Goal: Task Accomplishment & Management: Manage account settings

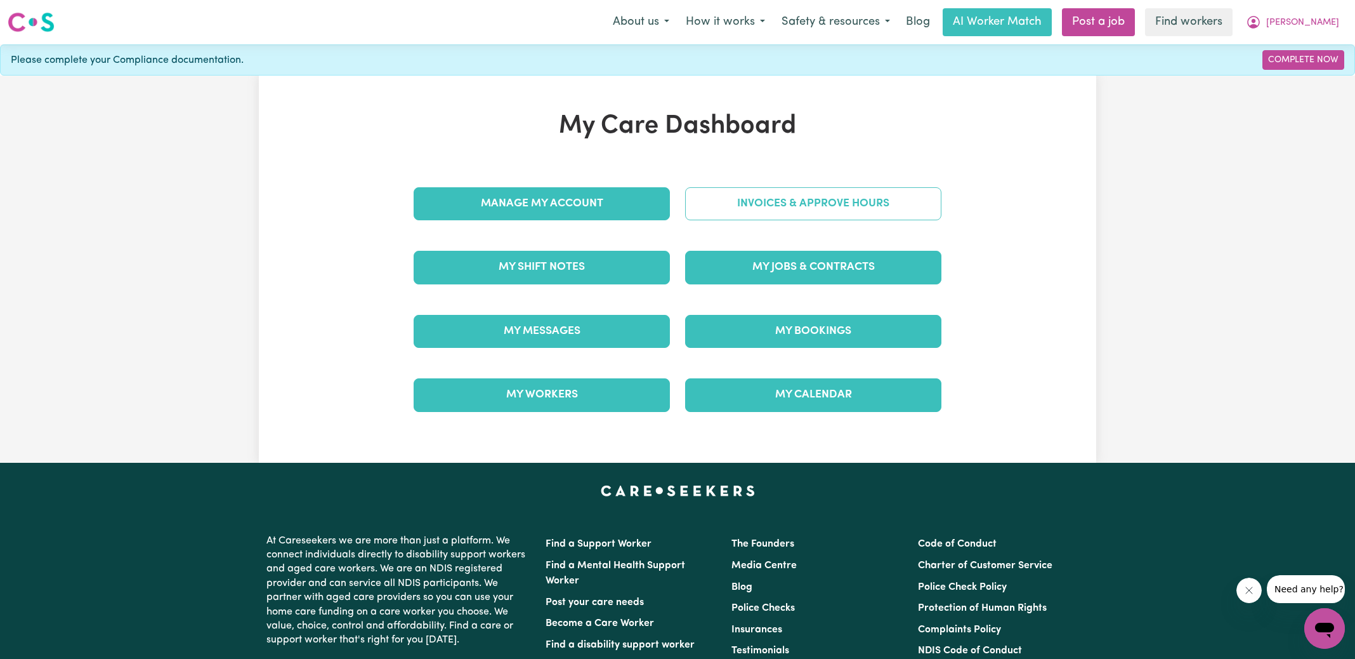
click at [751, 214] on link "Invoices & Approve Hours" at bounding box center [813, 203] width 256 height 33
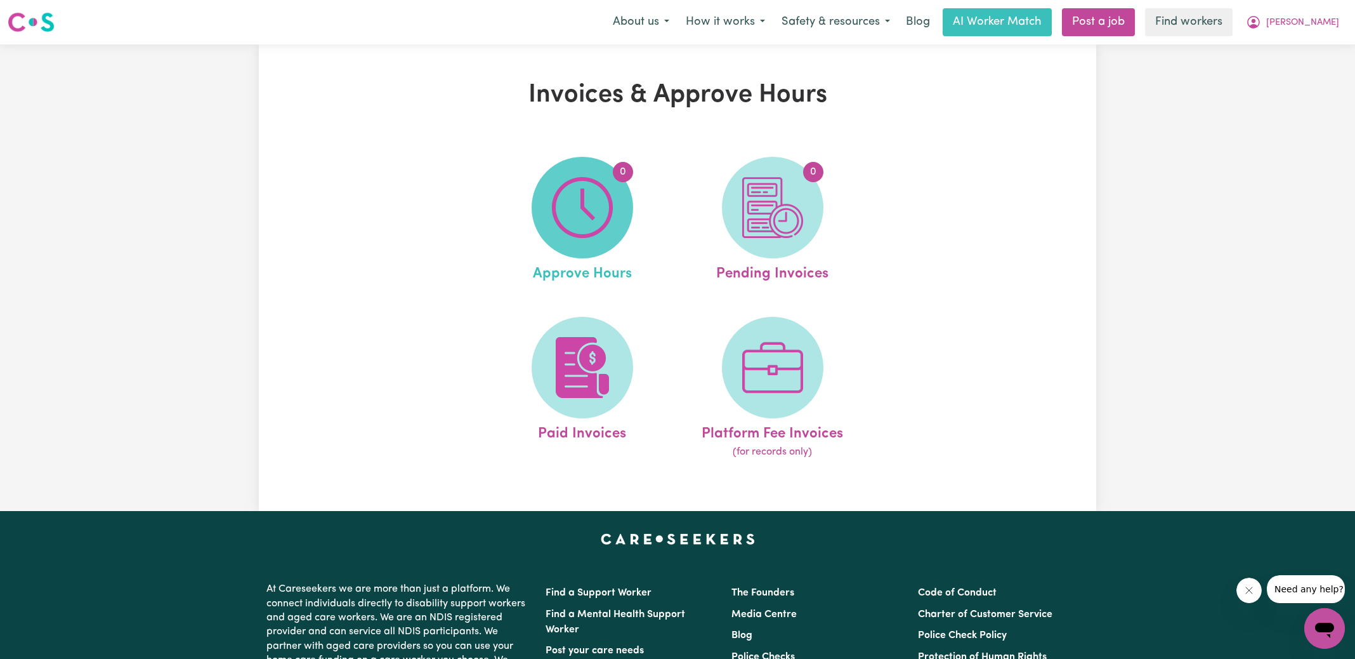
click at [613, 210] on span "0" at bounding box center [583, 208] width 102 height 102
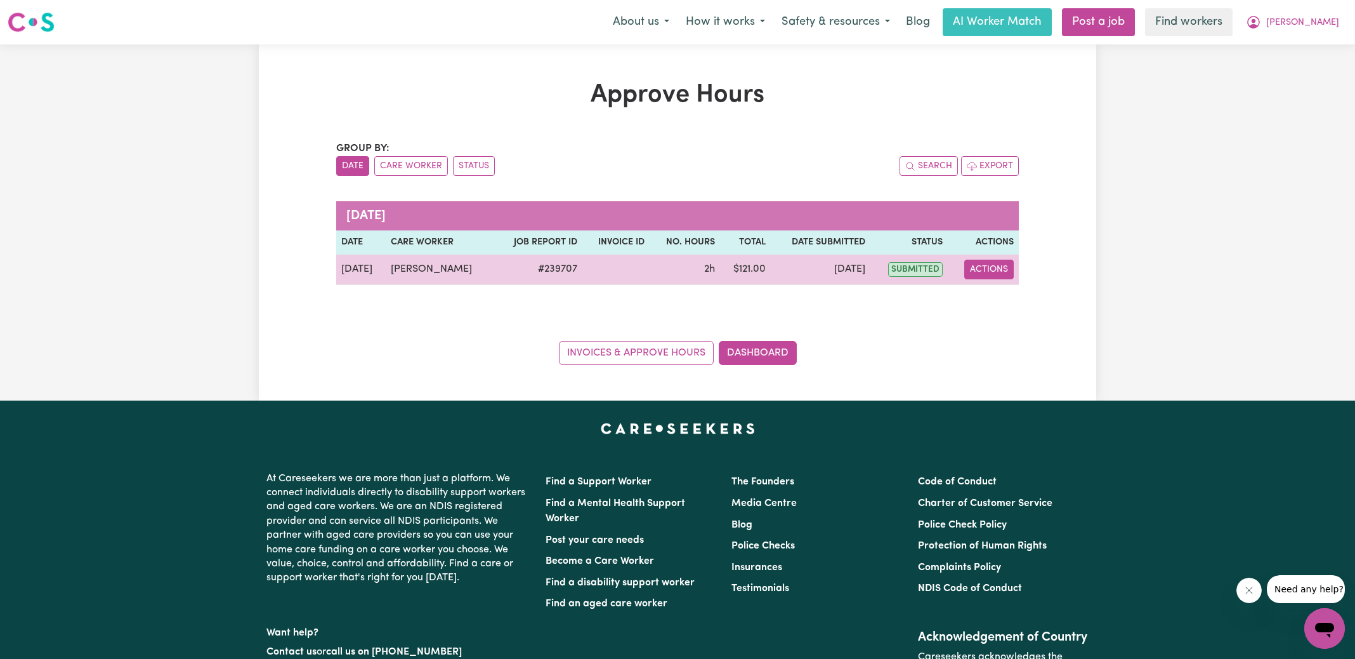
click at [1009, 269] on button "Actions" at bounding box center [988, 269] width 49 height 20
click at [1006, 294] on link "View Job Report" at bounding box center [1021, 298] width 108 height 25
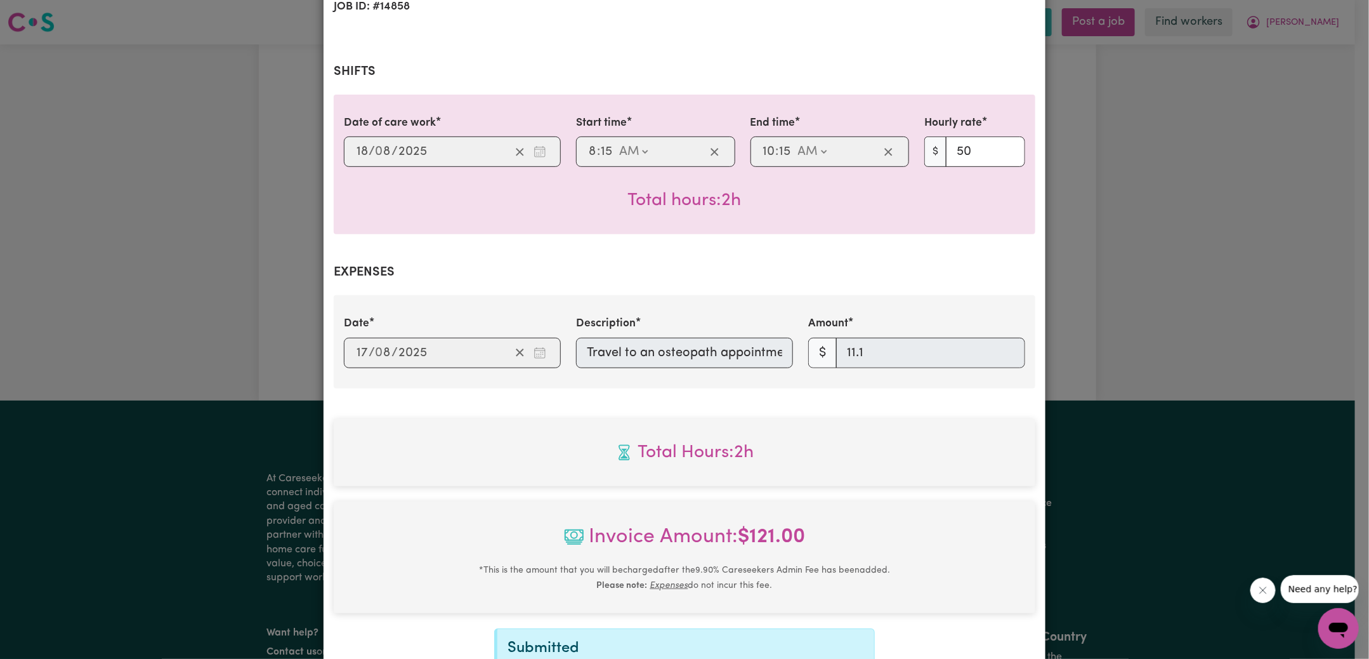
scroll to position [412, 0]
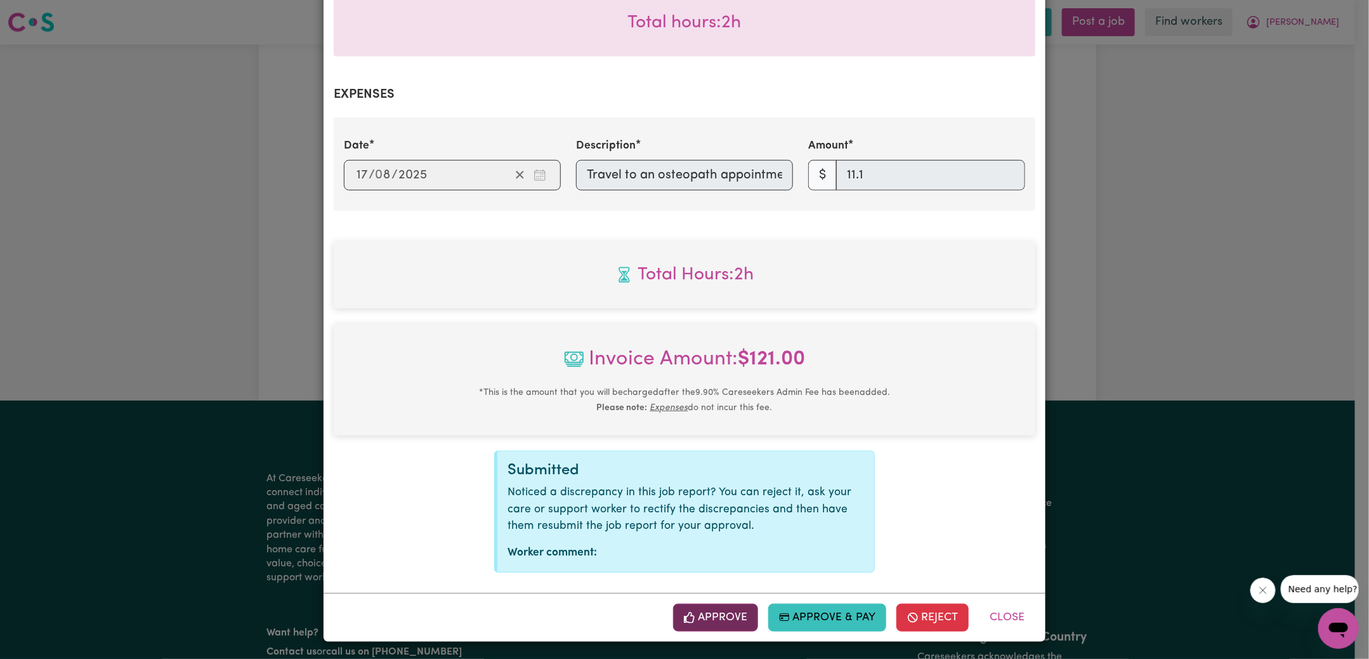
click at [711, 612] on button "Approve" at bounding box center [715, 617] width 85 height 28
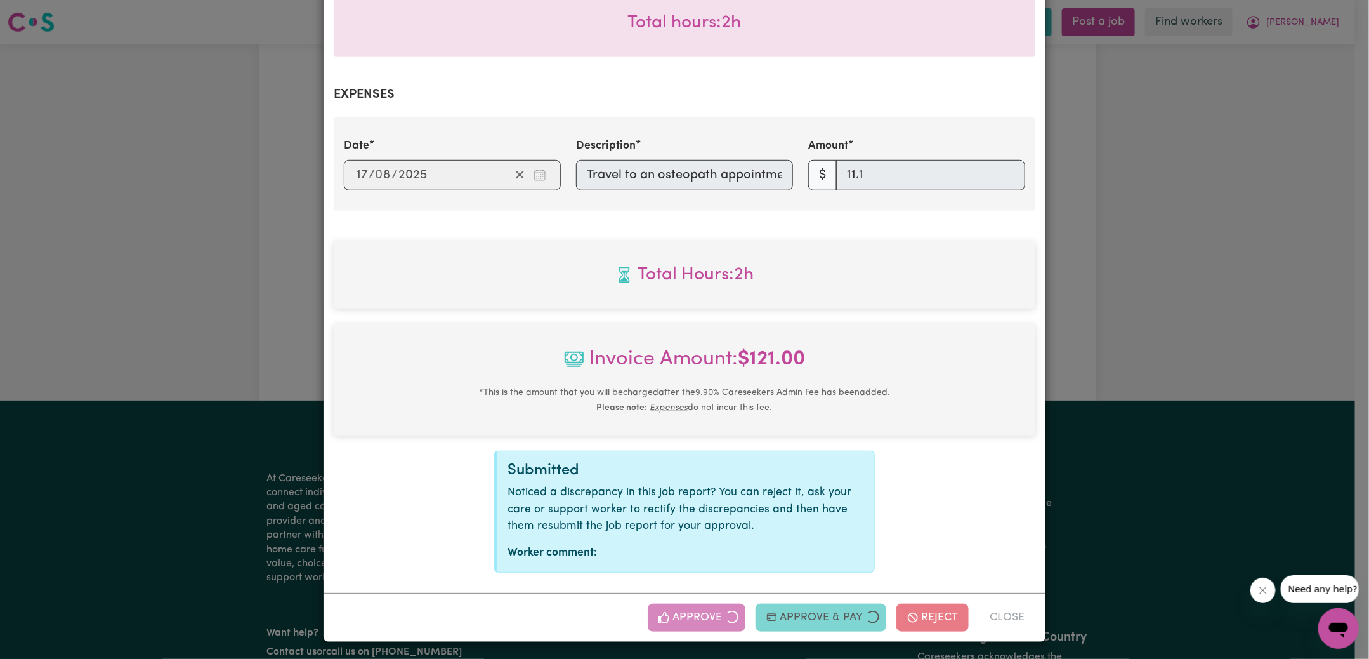
click at [1138, 286] on div "Job Report # 239707 - [PERSON_NAME] Summary Job report # 239707 Client name: [P…" at bounding box center [684, 329] width 1369 height 659
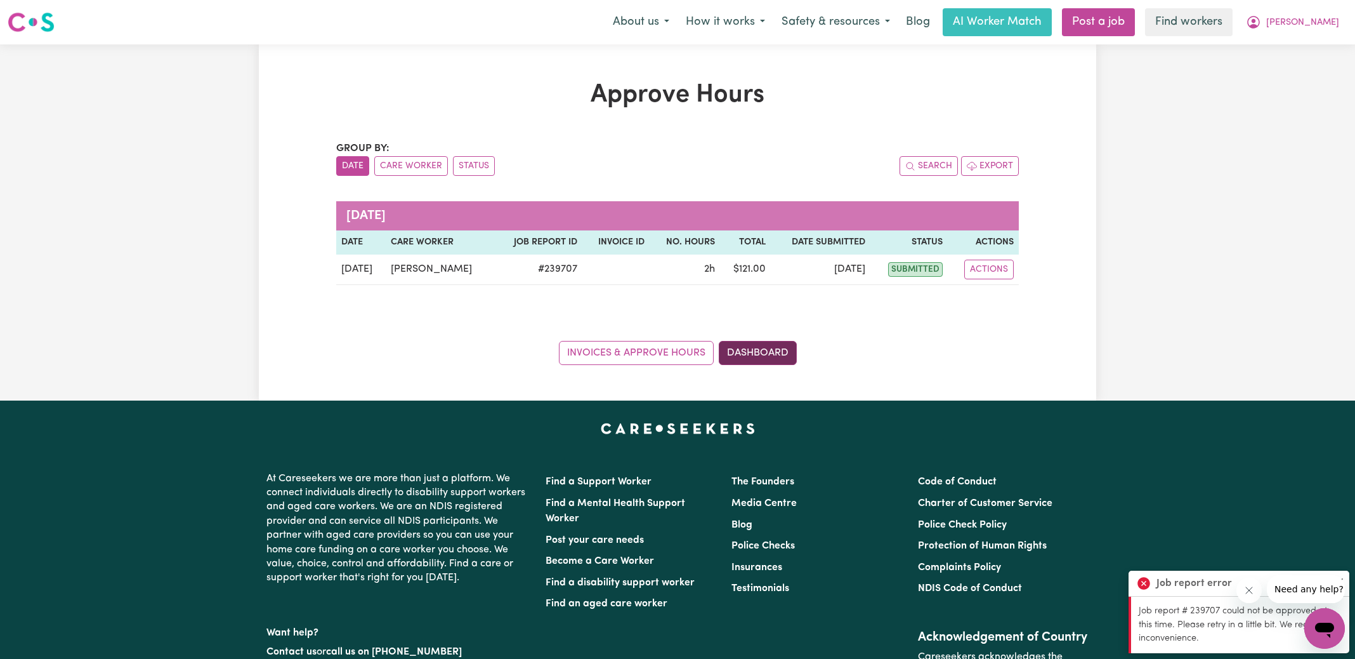
click at [756, 355] on link "Dashboard" at bounding box center [758, 353] width 78 height 24
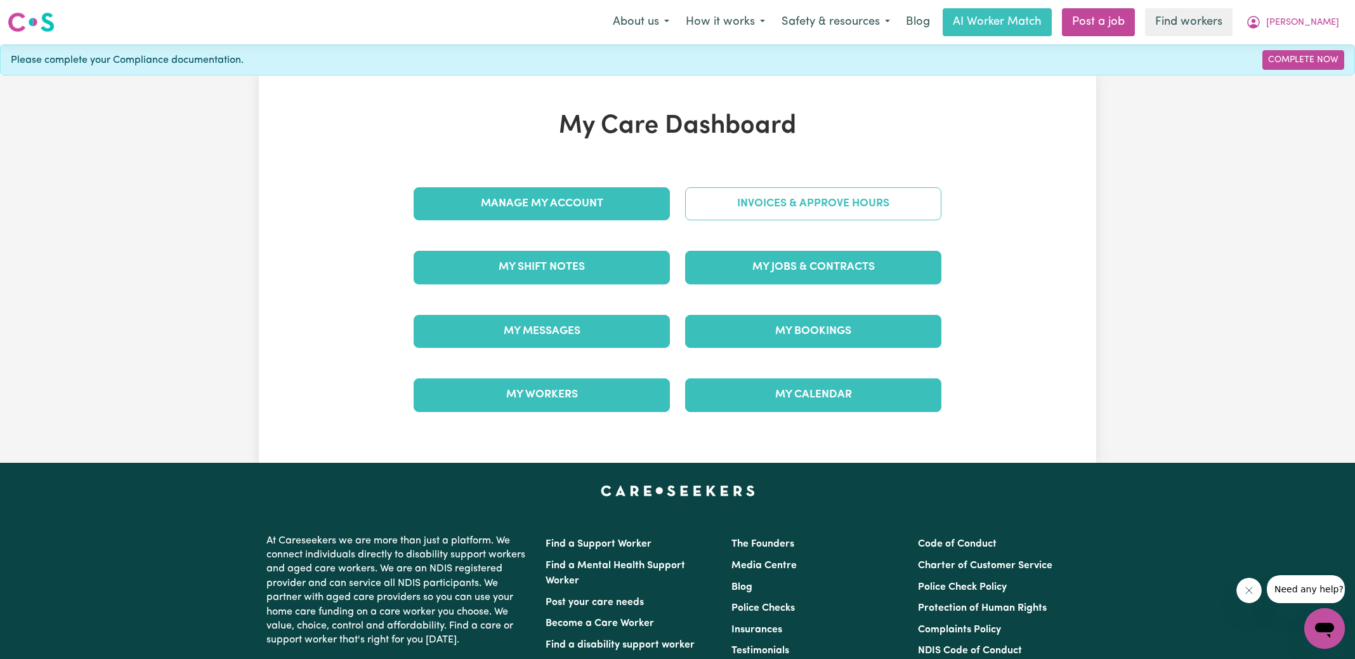
click at [780, 211] on link "Invoices & Approve Hours" at bounding box center [813, 203] width 256 height 33
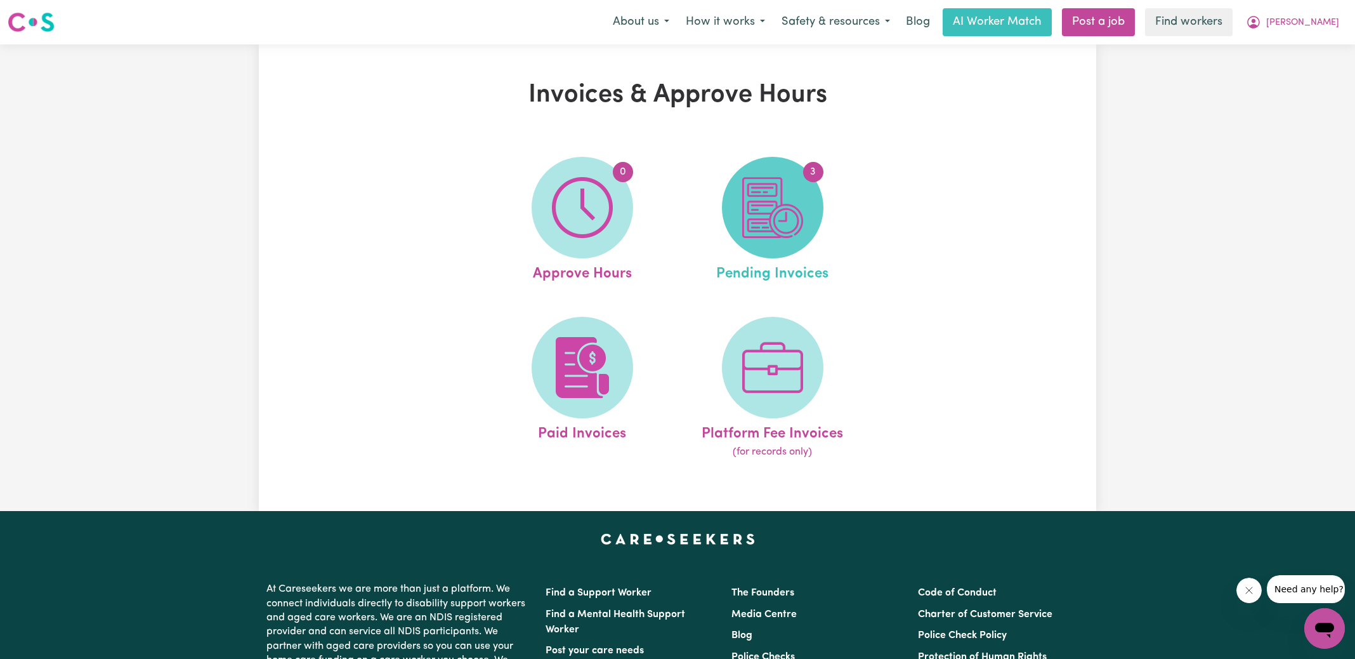
click at [779, 214] on img at bounding box center [772, 207] width 61 height 61
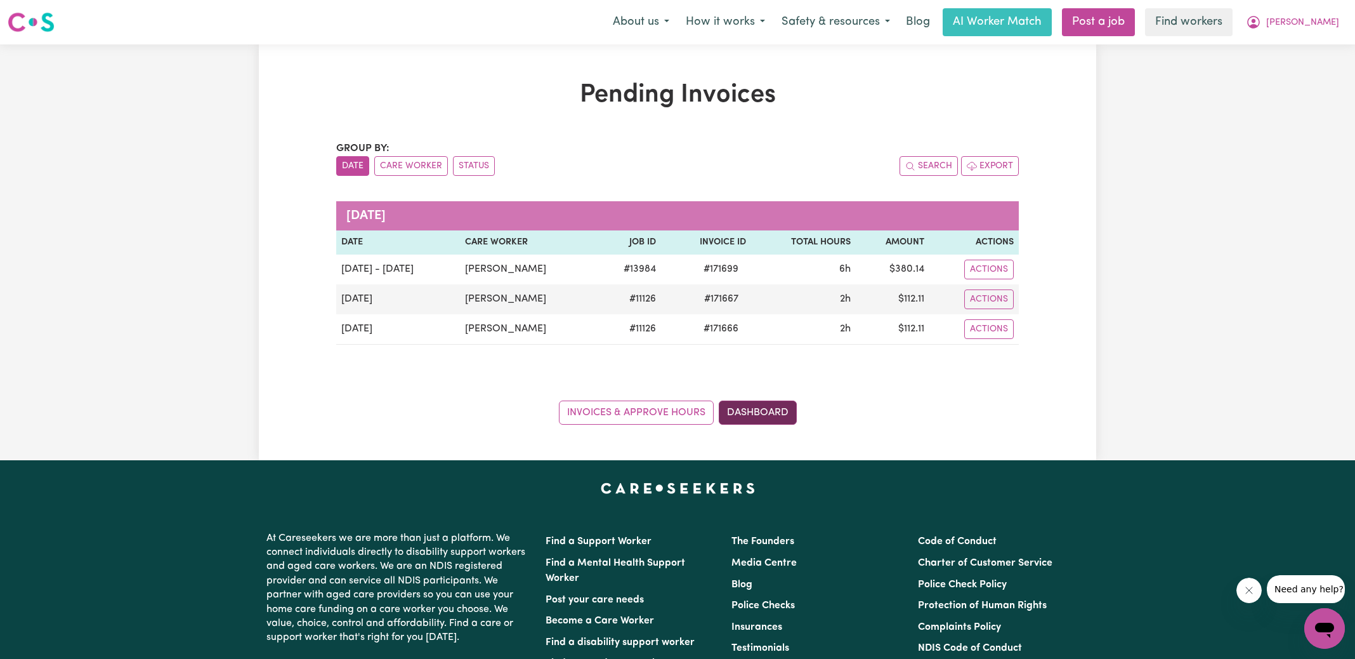
click at [785, 412] on link "Dashboard" at bounding box center [758, 412] width 78 height 24
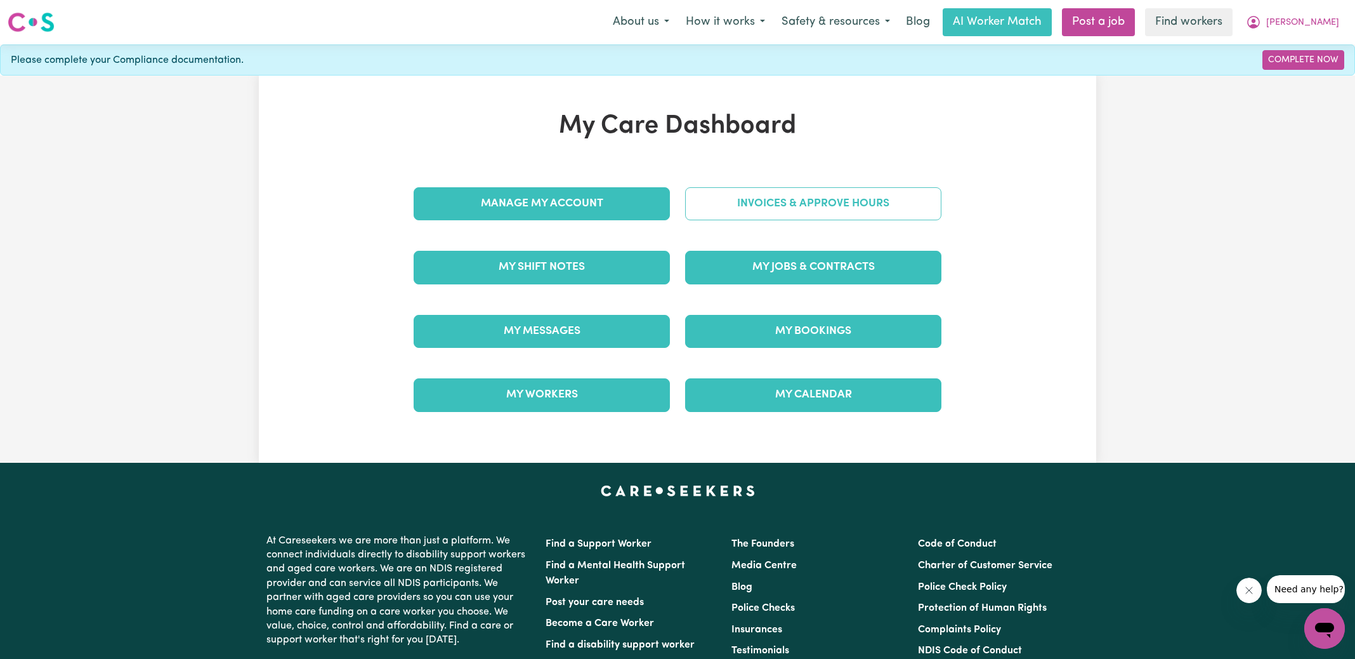
click at [804, 207] on link "Invoices & Approve Hours" at bounding box center [813, 203] width 256 height 33
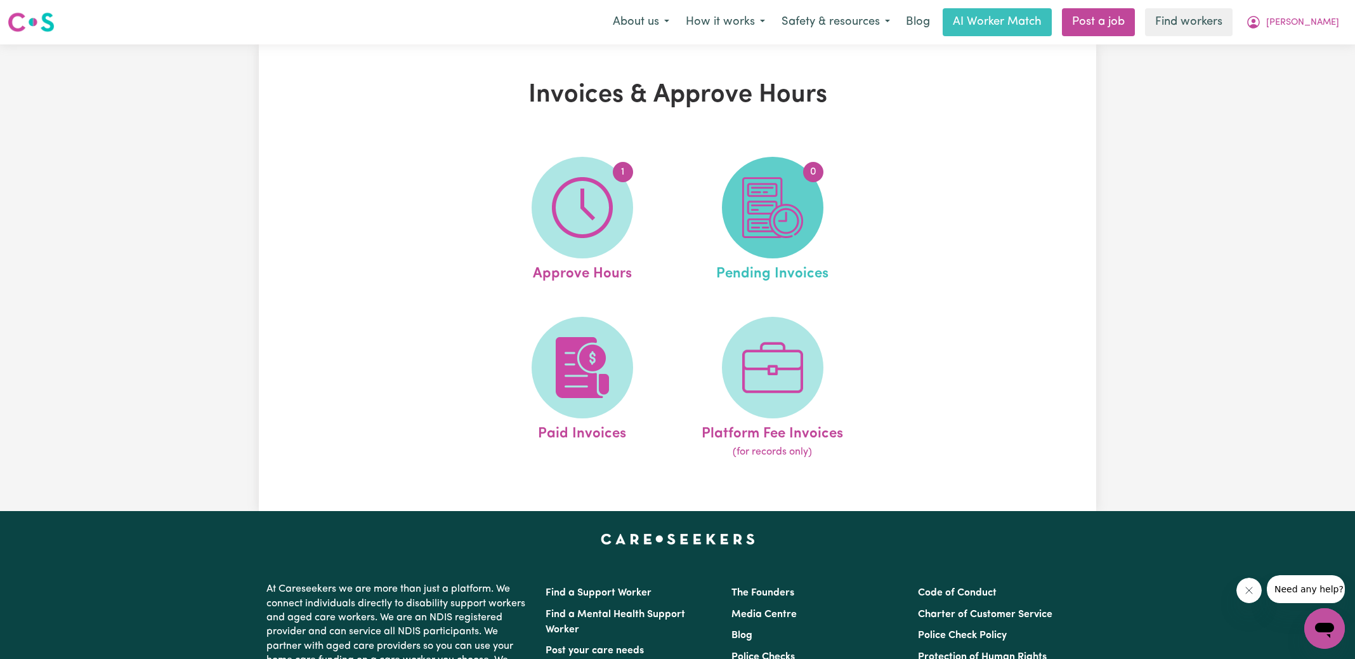
click at [768, 220] on img at bounding box center [772, 207] width 61 height 61
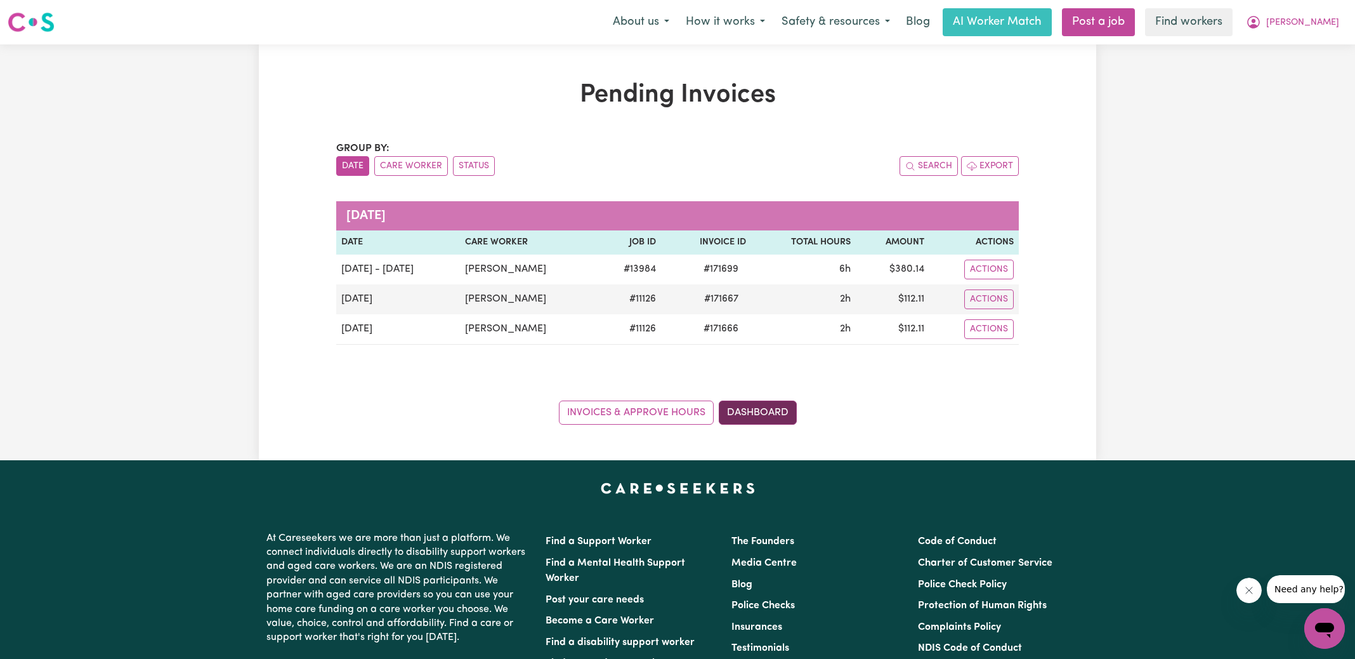
click at [751, 410] on link "Dashboard" at bounding box center [758, 412] width 78 height 24
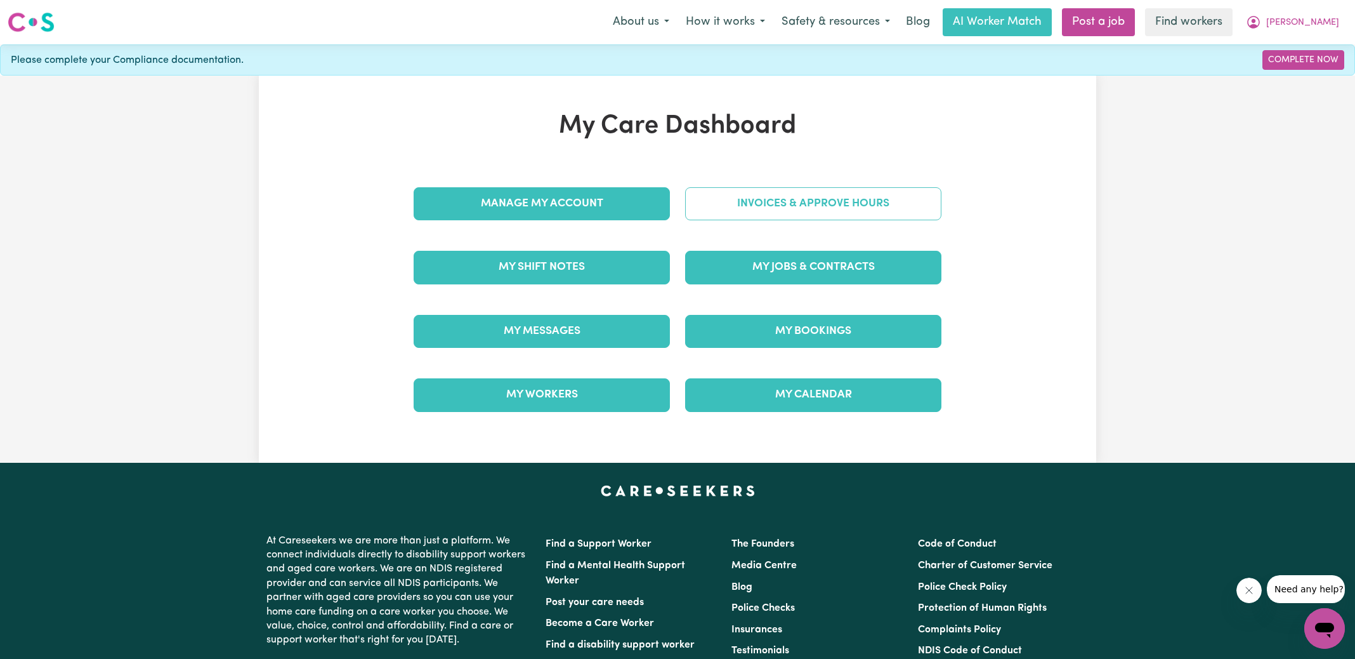
click at [764, 206] on link "Invoices & Approve Hours" at bounding box center [813, 203] width 256 height 33
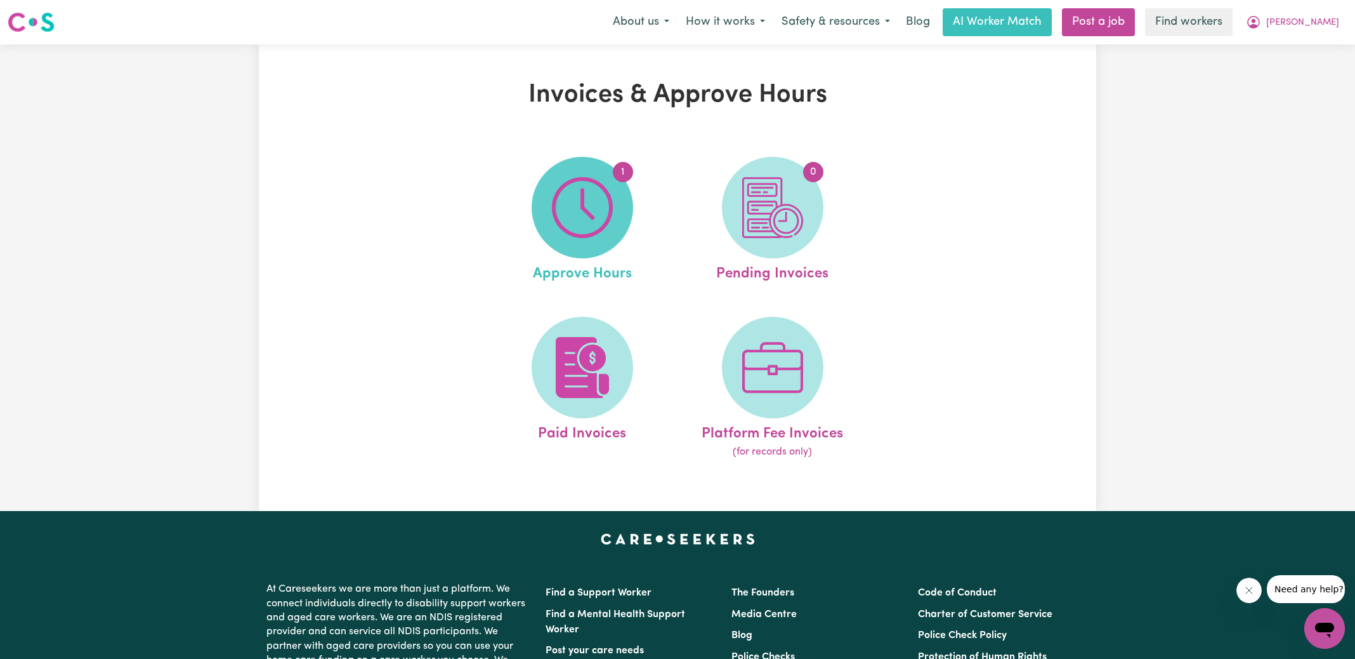
click at [610, 206] on img at bounding box center [582, 207] width 61 height 61
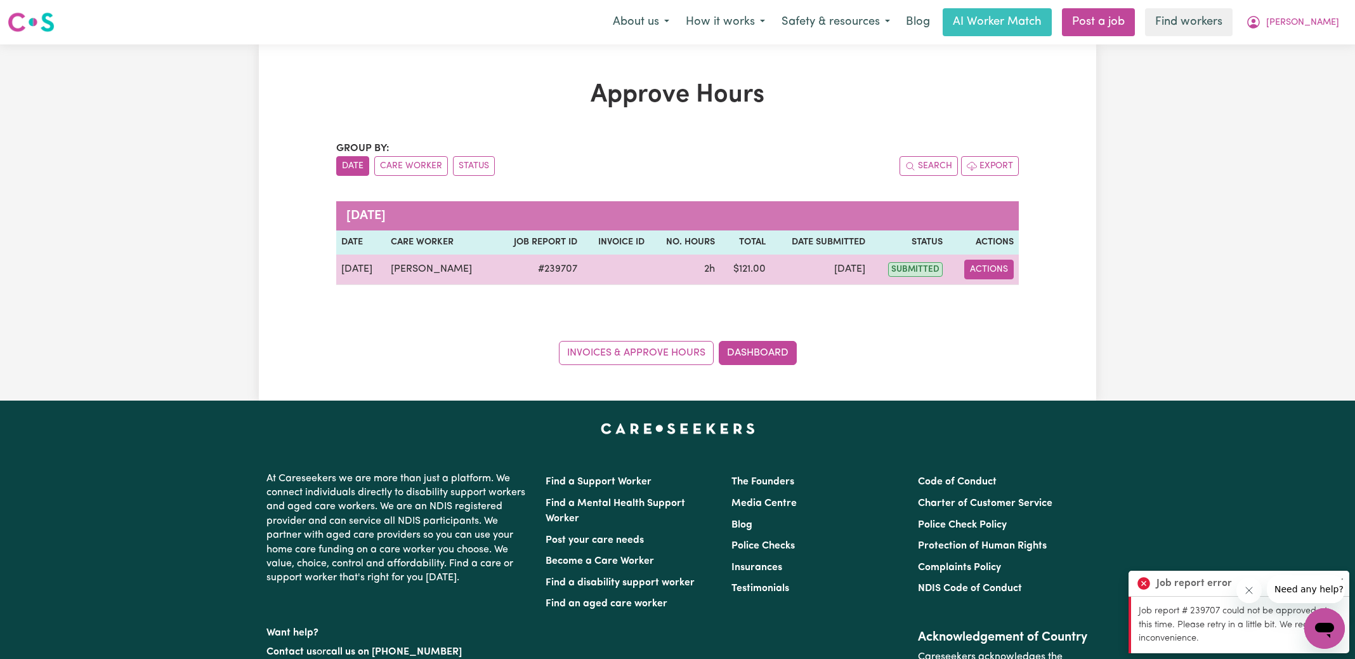
click at [980, 262] on button "Actions" at bounding box center [988, 269] width 49 height 20
click at [999, 294] on link "View Job Report" at bounding box center [1021, 298] width 108 height 25
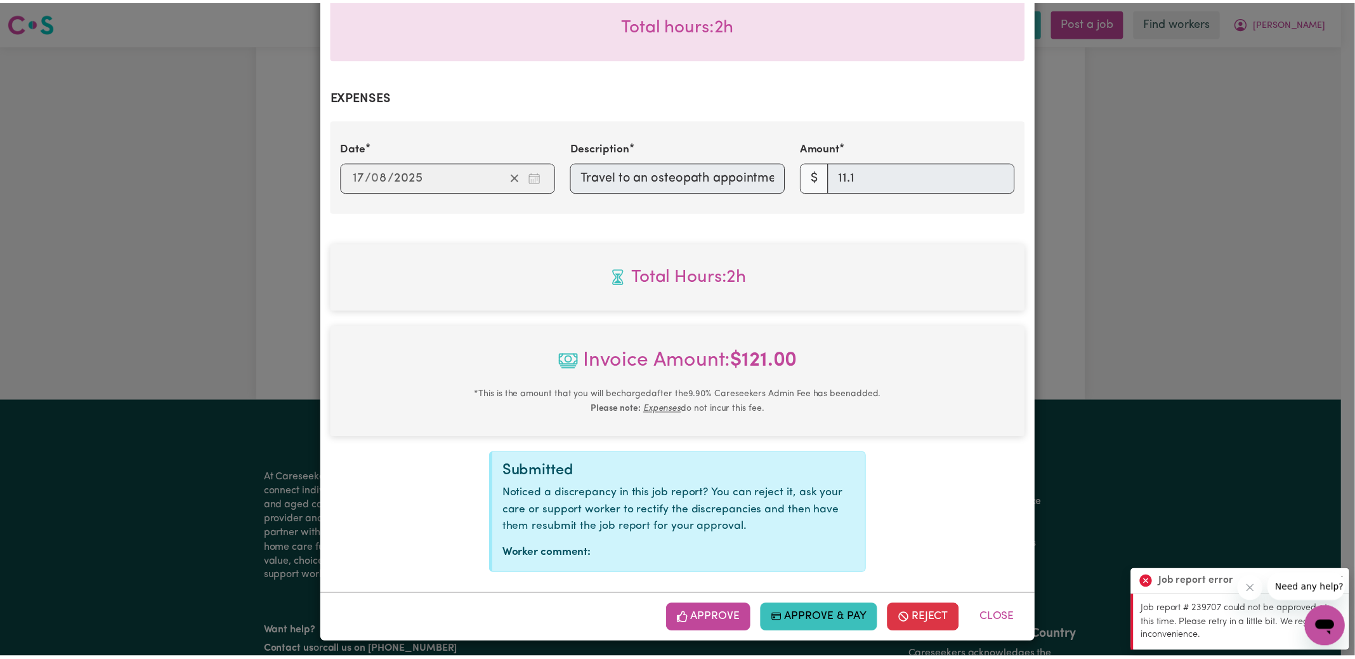
scroll to position [412, 0]
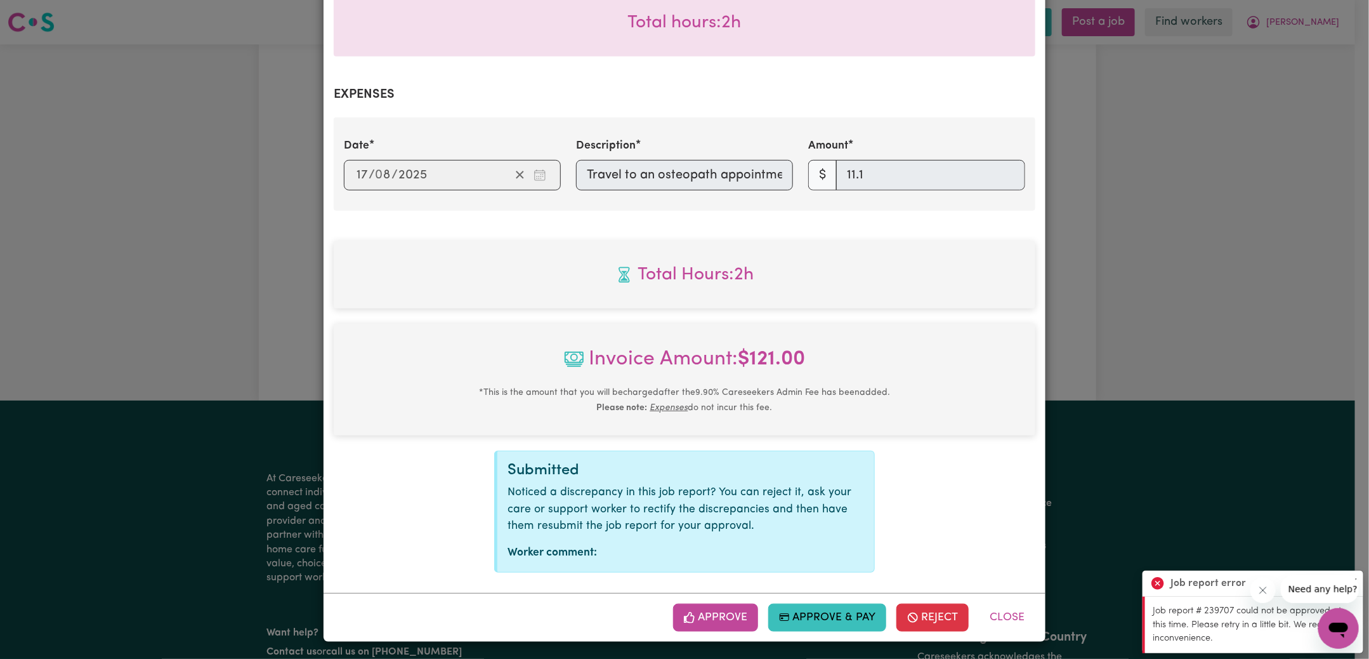
click at [739, 605] on button "Approve" at bounding box center [715, 617] width 85 height 28
click at [1136, 279] on div "Job Report # 239707 - [PERSON_NAME] Summary Job report # 239707 Client name: [P…" at bounding box center [684, 329] width 1369 height 659
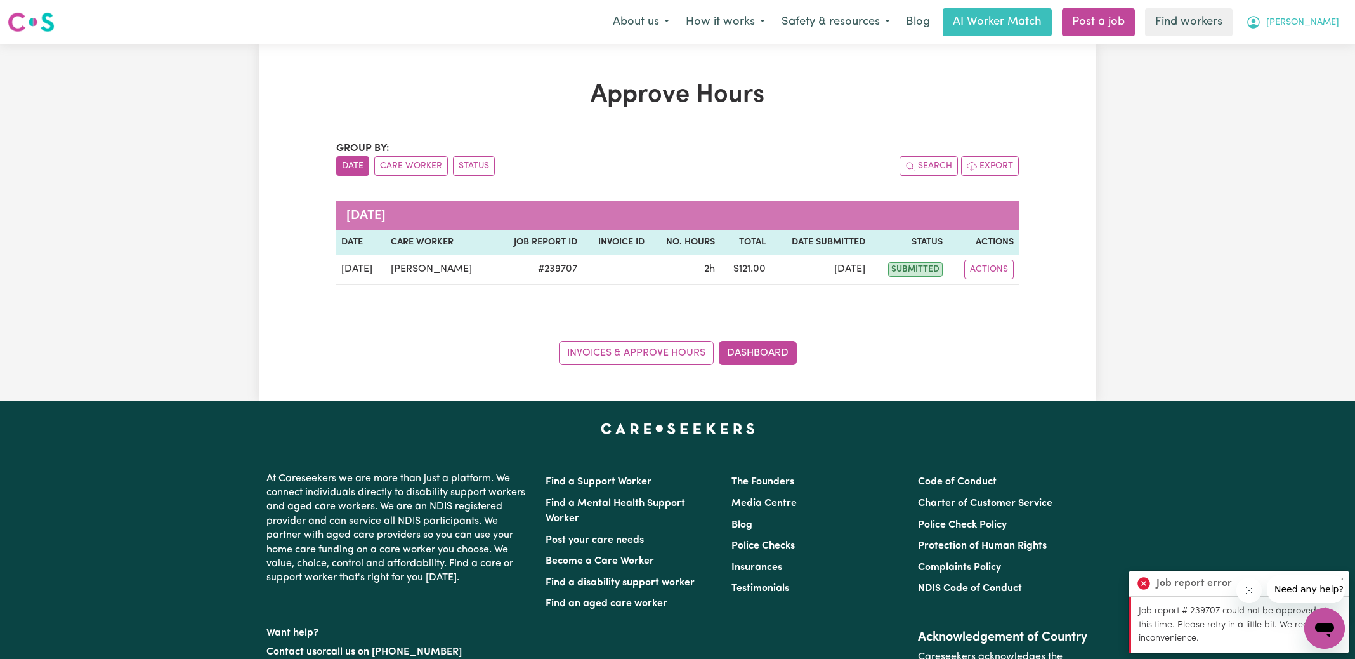
click at [1311, 23] on span "[PERSON_NAME]" at bounding box center [1302, 23] width 73 height 14
click at [1292, 70] on link "Logout" at bounding box center [1297, 73] width 100 height 24
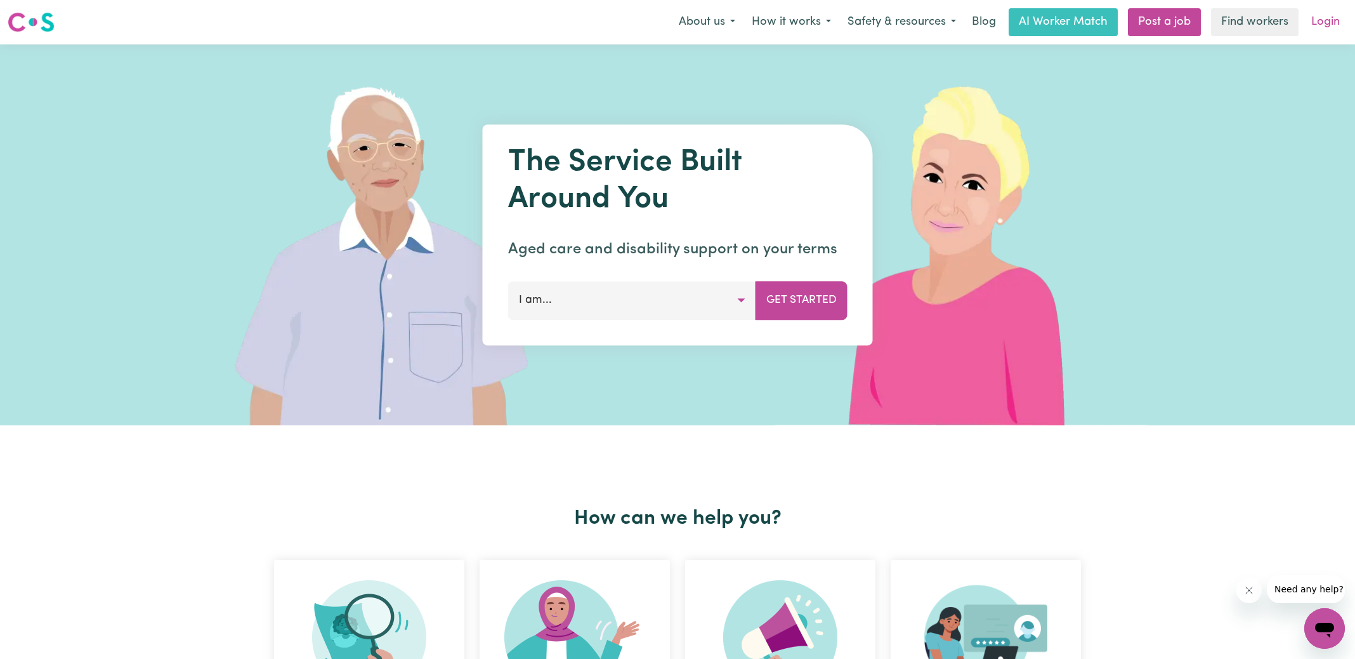
click at [1323, 26] on link "Login" at bounding box center [1326, 22] width 44 height 28
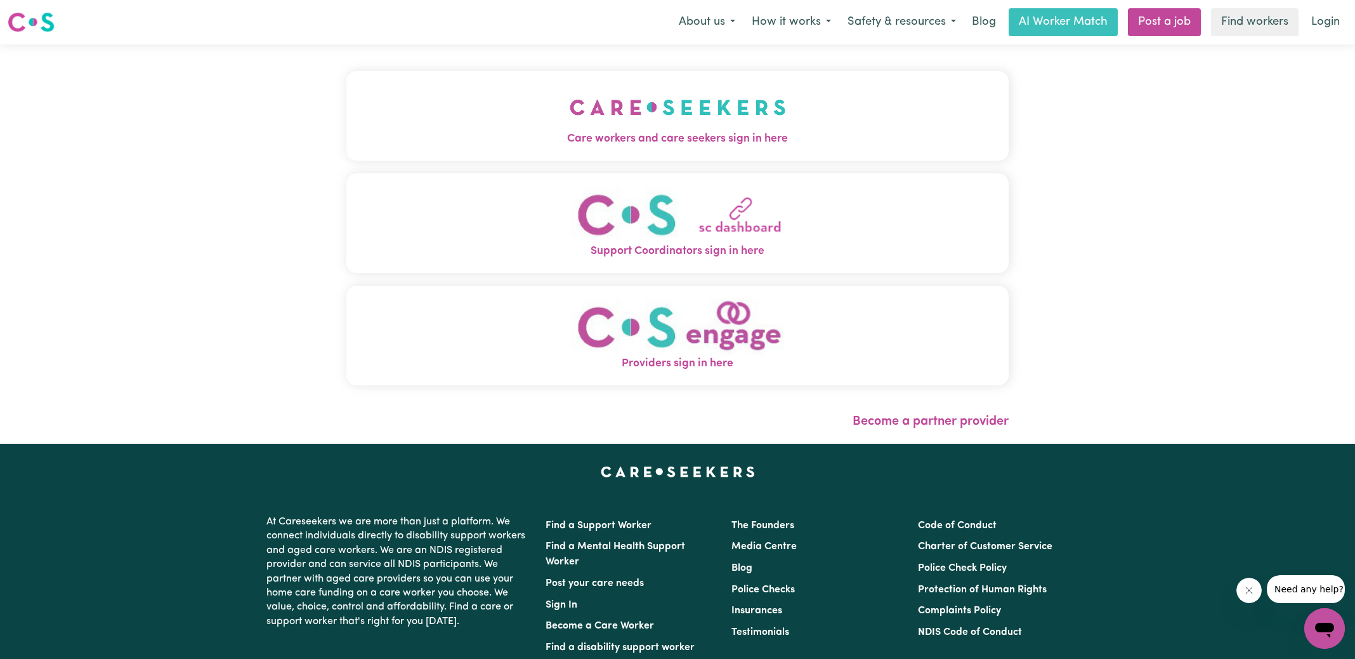
click at [683, 133] on span "Care workers and care seekers sign in here" at bounding box center [677, 139] width 662 height 16
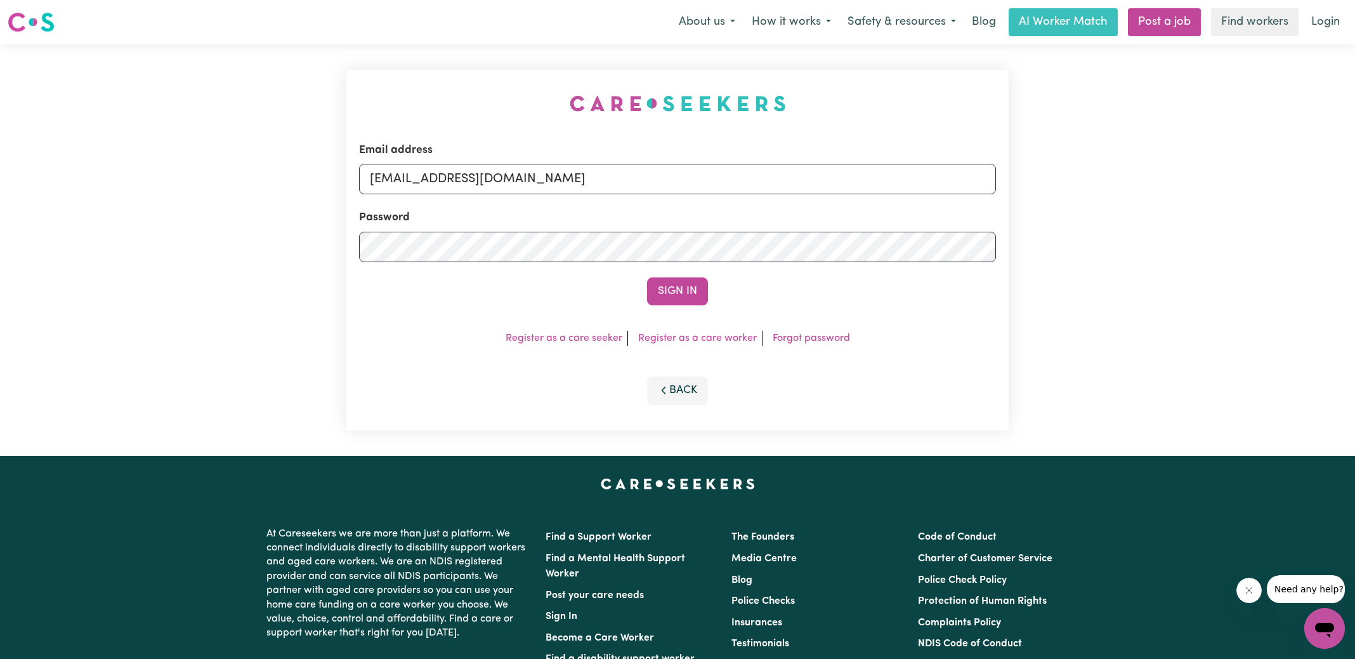
click at [347, 62] on div "Email address [EMAIL_ADDRESS][DOMAIN_NAME] Password Sign In Register as a care …" at bounding box center [678, 249] width 678 height 411
drag, startPoint x: 434, startPoint y: 177, endPoint x: 1369, endPoint y: 184, distance: 935.2
click at [1355, 184] on html "Menu About us How it works Safety & resources Blog AI Worker Match Post a job F…" at bounding box center [677, 480] width 1355 height 961
type input "SUPERUSER~[EMAIL_ADDRESS][DOMAIN_NAME]"
click at [647, 277] on button "Sign In" at bounding box center [677, 291] width 61 height 28
